Goal: Task Accomplishment & Management: Manage account settings

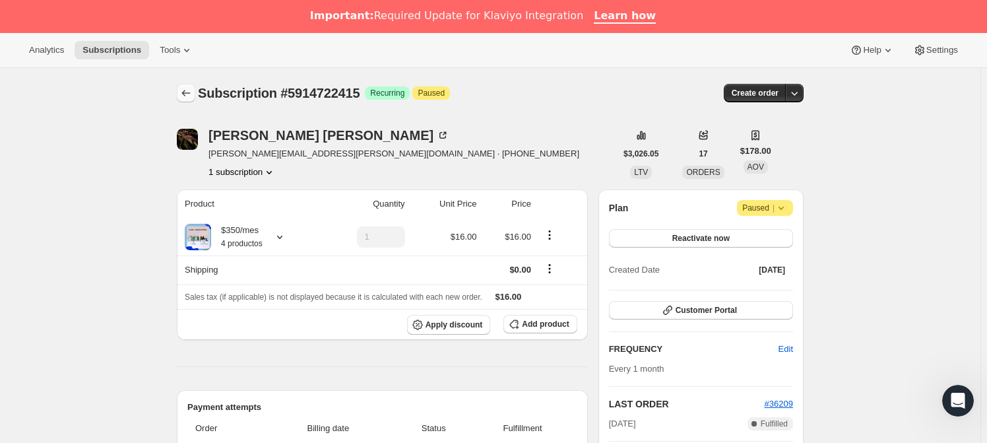
click at [195, 98] on button "Subscriptions" at bounding box center [186, 93] width 18 height 18
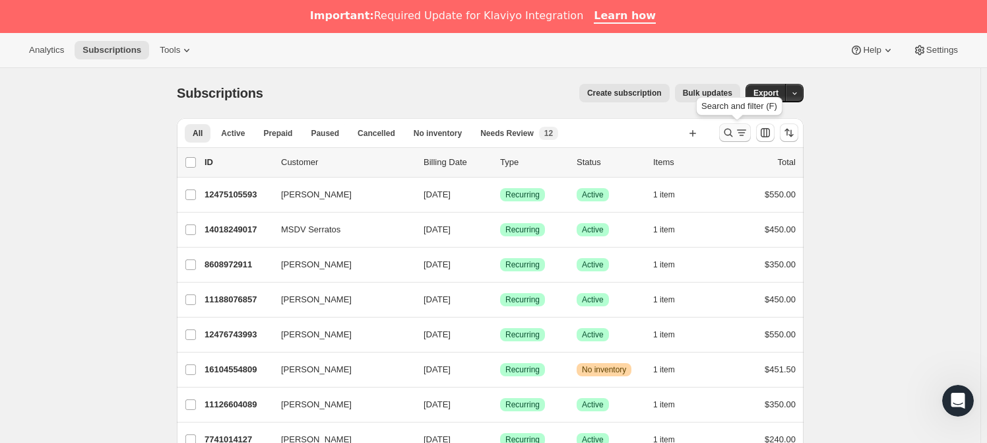
click at [737, 133] on div "Search and filter results" at bounding box center [735, 132] width 26 height 13
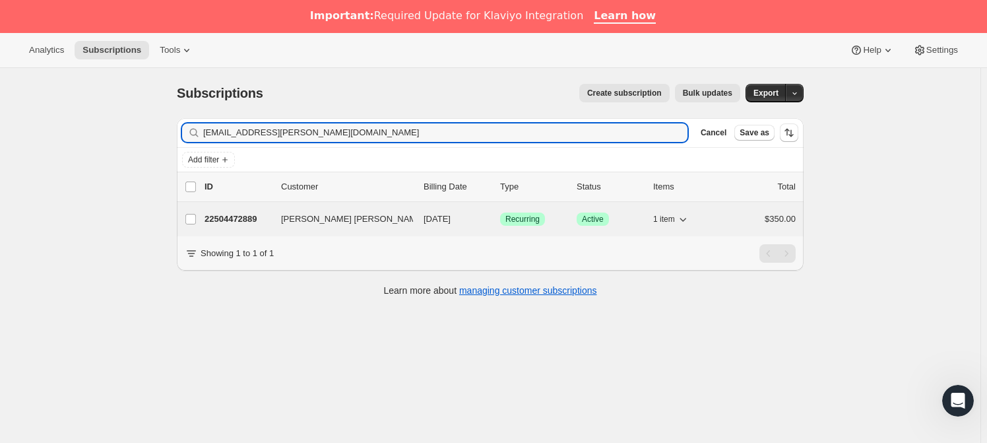
type input "[EMAIL_ADDRESS][PERSON_NAME][DOMAIN_NAME]"
click at [355, 220] on span "[PERSON_NAME] [PERSON_NAME]" at bounding box center [352, 218] width 143 height 13
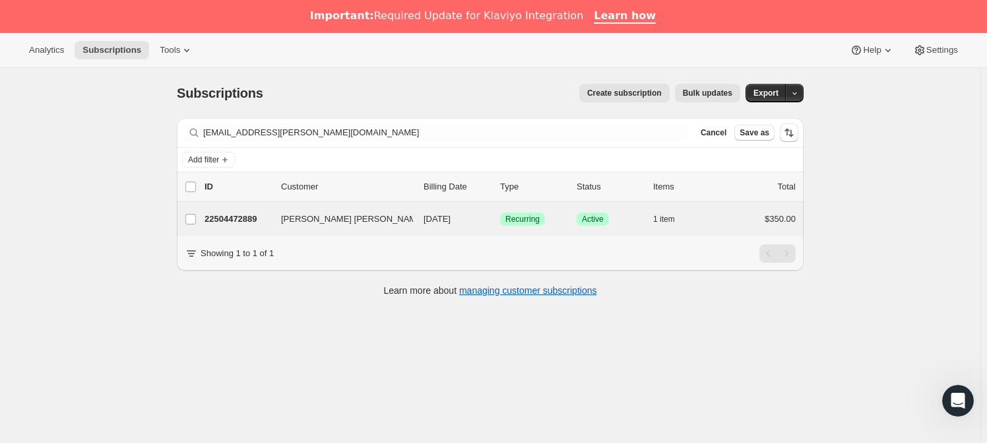
drag, startPoint x: 250, startPoint y: 212, endPoint x: 255, endPoint y: 204, distance: 9.0
click at [250, 210] on div "22504472889 [PERSON_NAME] [PERSON_NAME] [DATE] Success Recurring Success Active…" at bounding box center [499, 219] width 591 height 18
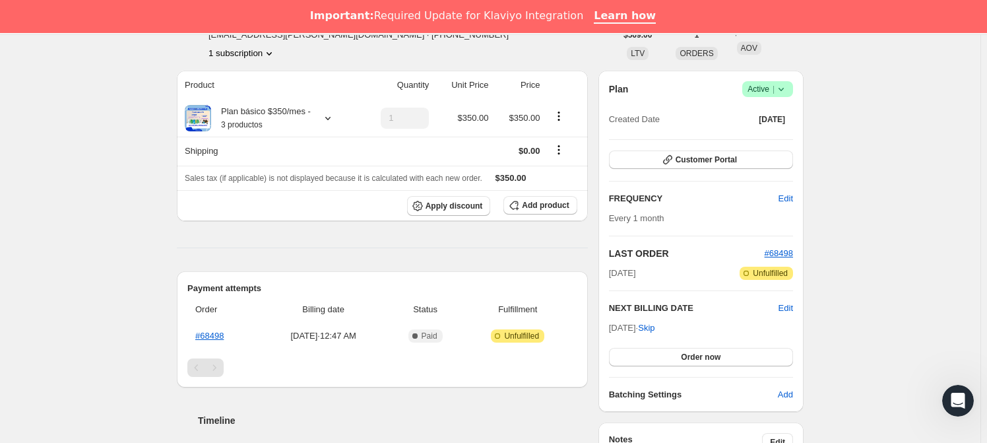
scroll to position [119, 0]
drag, startPoint x: 871, startPoint y: 203, endPoint x: 445, endPoint y: 47, distance: 453.8
click at [445, 47] on div "[PERSON_NAME] [PERSON_NAME] [EMAIL_ADDRESS][PERSON_NAME][DOMAIN_NAME] · [PHONE_…" at bounding box center [396, 35] width 439 height 50
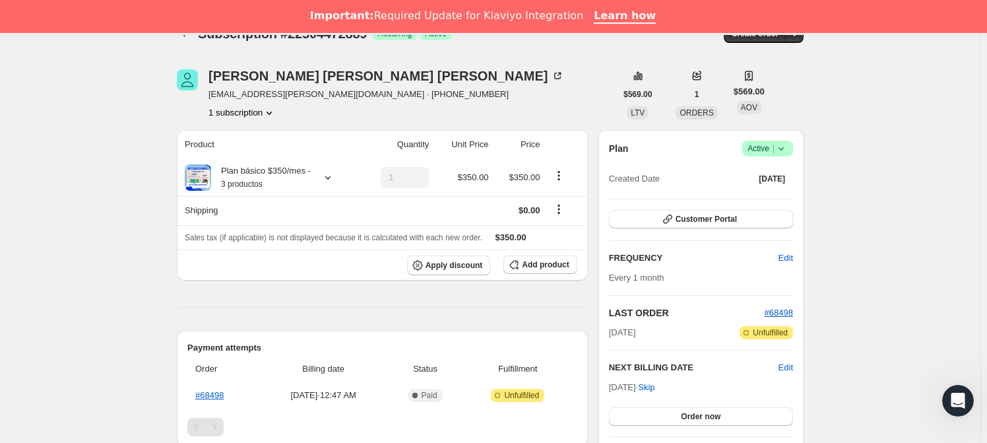
scroll to position [0, 0]
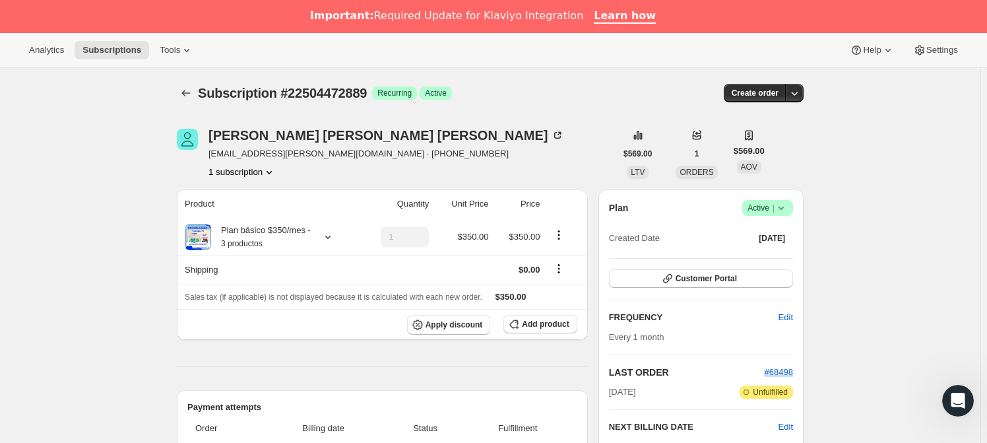
click at [761, 209] on span "Active |" at bounding box center [767, 207] width 40 height 13
click at [753, 249] on span "Cancel subscription" at bounding box center [771, 255] width 75 height 13
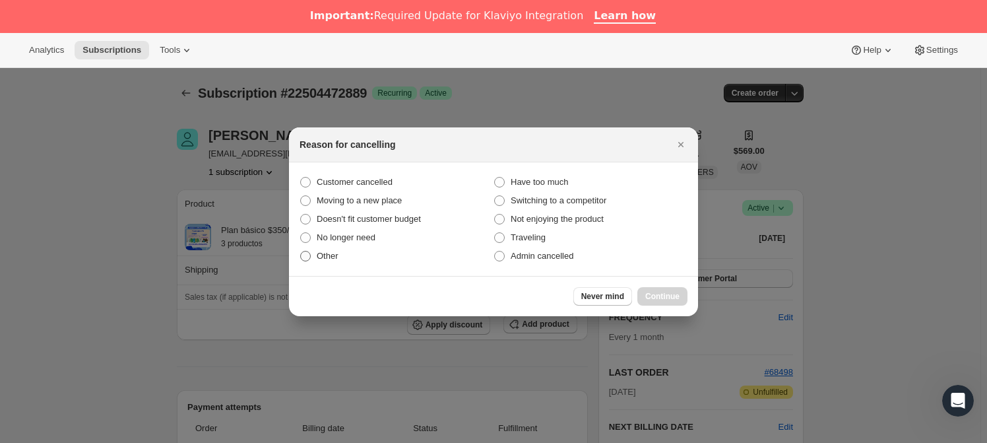
click at [311, 256] on label "Other" at bounding box center [396, 256] width 194 height 18
click at [301, 251] on input "Other" at bounding box center [300, 251] width 1 height 1
radio input "true"
click at [648, 295] on span "Continue" at bounding box center [662, 296] width 34 height 11
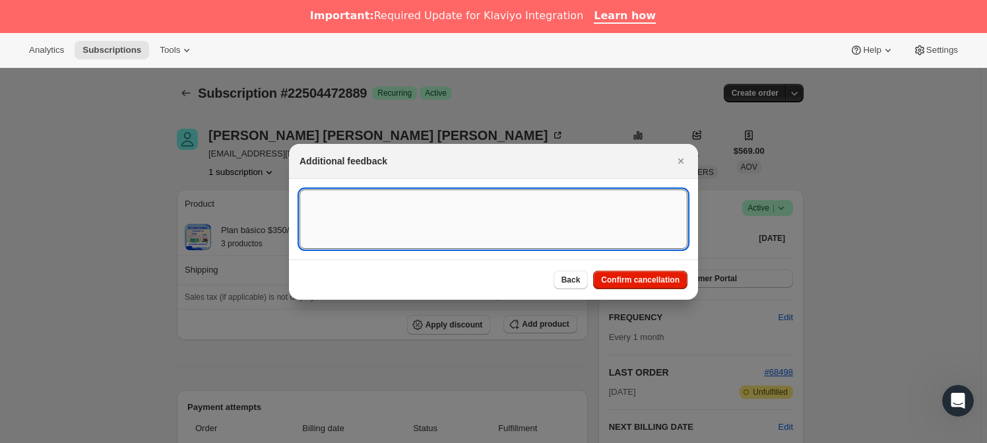
click at [386, 226] on textarea ":re5:" at bounding box center [493, 218] width 388 height 59
click at [342, 198] on textarea "NO SE EENVIA EN [PERSON_NAME] A NACCIONAL" at bounding box center [493, 218] width 388 height 59
click at [430, 200] on textarea "NO SE ENVIA EN [PERSON_NAME] A NACCIONAL" at bounding box center [493, 218] width 388 height 59
type textarea "NO SE ENVIA EN [PERSON_NAME] A NACIONAL"
click at [629, 277] on span "Confirm cancellation" at bounding box center [640, 279] width 78 height 11
